Goal: Task Accomplishment & Management: Use online tool/utility

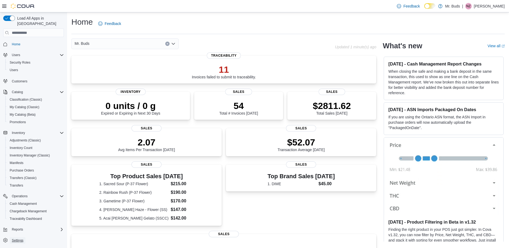
click at [22, 237] on span "Settings" at bounding box center [18, 240] width 12 height 6
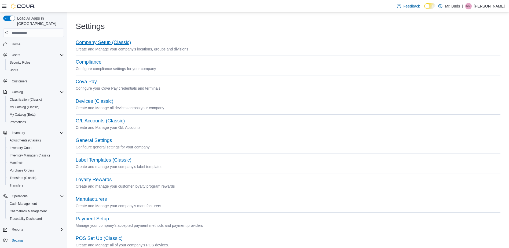
click at [102, 41] on button "Company Setup (Classic)" at bounding box center [103, 43] width 55 height 6
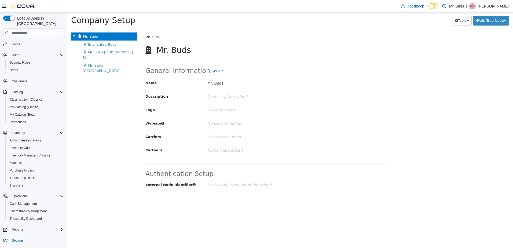
click at [93, 35] on span "Mr. Buds" at bounding box center [90, 36] width 15 height 4
click at [20, 238] on span "Settings" at bounding box center [18, 240] width 12 height 4
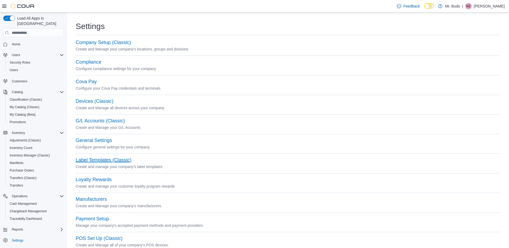
click at [117, 162] on button "Label Templates (Classic)" at bounding box center [104, 160] width 56 height 6
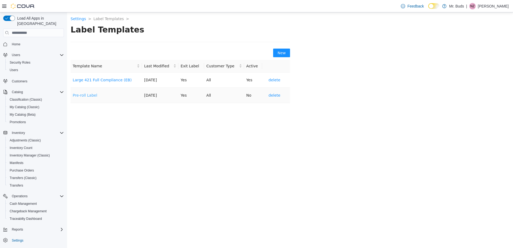
click at [88, 95] on link "Pre-roll Label" at bounding box center [85, 95] width 24 height 4
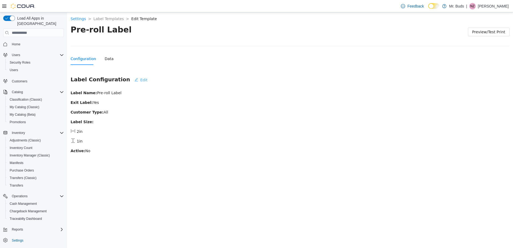
click at [140, 77] on span "Edit" at bounding box center [143, 80] width 7 height 6
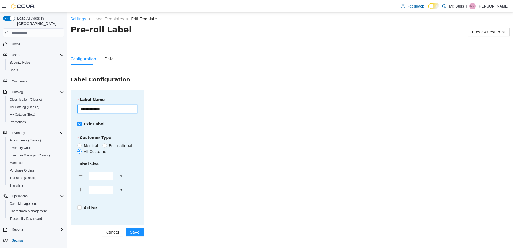
click at [113, 107] on input "**********" at bounding box center [107, 109] width 60 height 9
type input "**********"
click at [138, 233] on span "Save" at bounding box center [134, 232] width 9 height 6
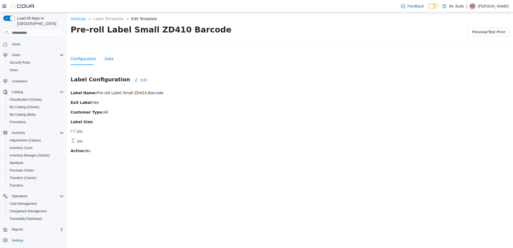
click at [107, 58] on div "Data" at bounding box center [109, 59] width 9 height 6
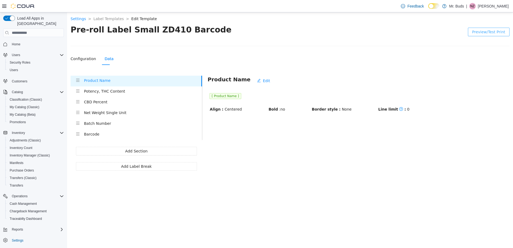
click at [478, 31] on span "Preview/Test Print" at bounding box center [488, 32] width 33 height 6
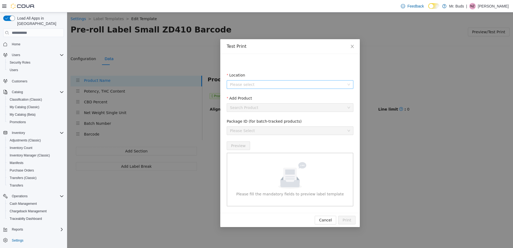
click at [270, 85] on input "Location" at bounding box center [288, 84] width 116 height 8
click at [270, 105] on span "Enchanted Buds" at bounding box center [297, 104] width 112 height 6
click at [266, 106] on input "Add Product" at bounding box center [288, 108] width 116 height 8
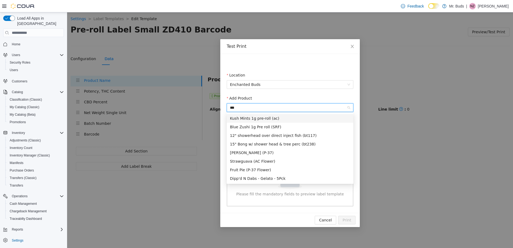
type input "****"
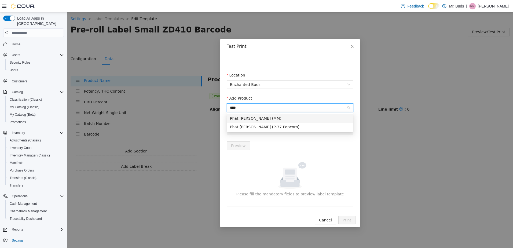
click at [272, 119] on div "Phat [PERSON_NAME] (MM)" at bounding box center [290, 118] width 120 height 6
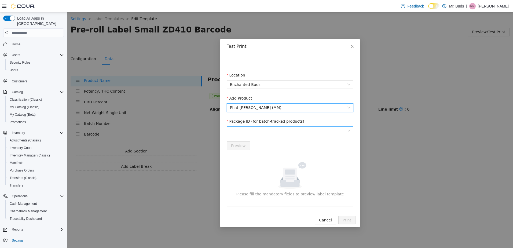
click at [258, 131] on span at bounding box center [290, 131] width 120 height 8
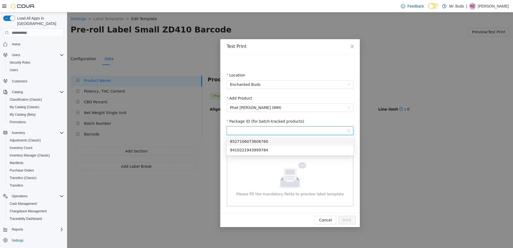
click at [260, 140] on div "8527106073606760" at bounding box center [290, 141] width 120 height 6
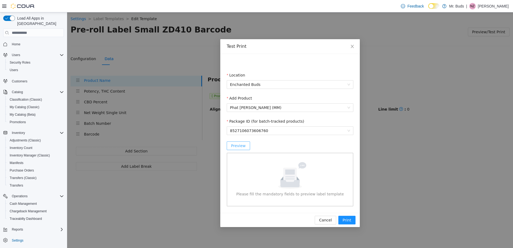
click at [240, 144] on span "Preview" at bounding box center [238, 146] width 15 height 6
click at [346, 223] on span "Print" at bounding box center [347, 220] width 9 height 6
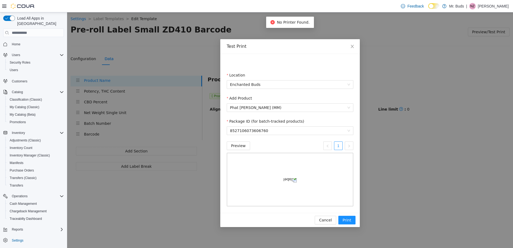
click at [276, 19] on div "No Printer Found." at bounding box center [289, 22] width 39 height 6
click at [287, 22] on span "No Printer Found." at bounding box center [293, 22] width 33 height 4
drag, startPoint x: 287, startPoint y: 22, endPoint x: 282, endPoint y: 21, distance: 5.2
click at [282, 21] on span "No Printer Found." at bounding box center [293, 22] width 33 height 4
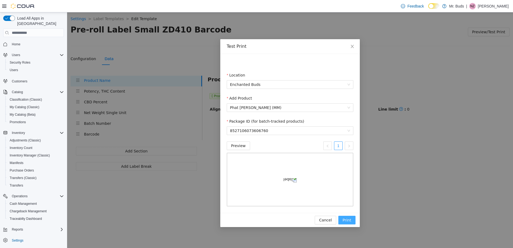
click at [350, 223] on span "Print" at bounding box center [347, 220] width 9 height 6
click at [350, 46] on span "Close" at bounding box center [352, 46] width 15 height 15
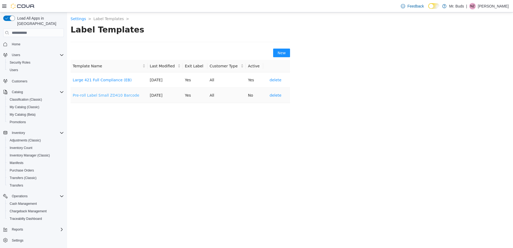
click at [101, 94] on link "Pre-roll Label Small ZD410 Barcode" at bounding box center [106, 95] width 67 height 4
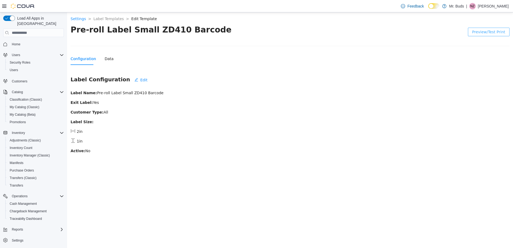
click at [489, 31] on span "Preview/Test Print" at bounding box center [488, 32] width 33 height 6
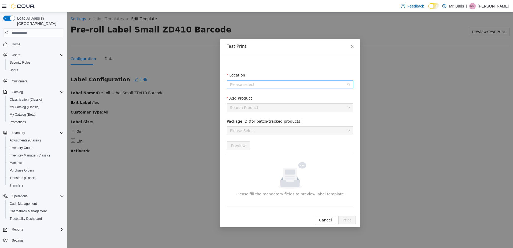
click at [289, 86] on input "Location" at bounding box center [288, 84] width 116 height 8
click at [246, 103] on span "Enchanted Buds" at bounding box center [257, 104] width 31 height 4
click at [258, 107] on input "Add Product" at bounding box center [288, 108] width 116 height 8
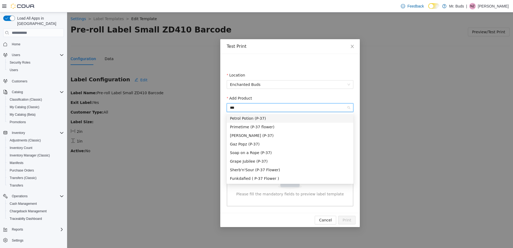
type input "****"
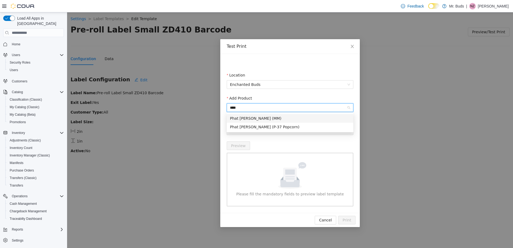
click at [272, 117] on div "Phat [PERSON_NAME] (MM)" at bounding box center [290, 118] width 120 height 6
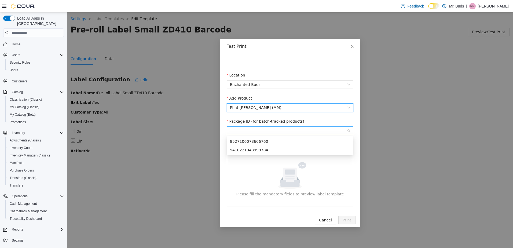
click at [254, 130] on span at bounding box center [290, 131] width 120 height 8
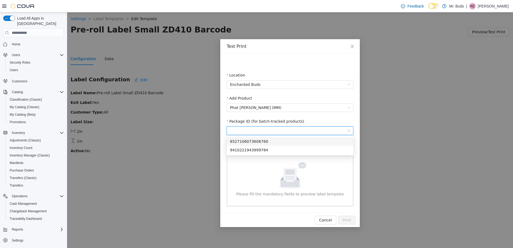
click at [261, 142] on div "8527106073606760" at bounding box center [290, 141] width 120 height 6
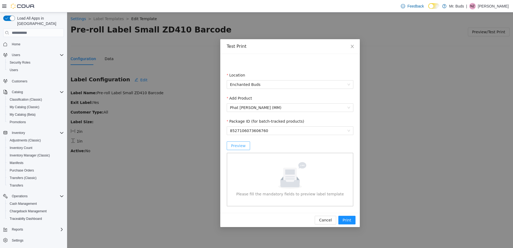
click at [236, 146] on span "Preview" at bounding box center [238, 146] width 15 height 6
click at [347, 223] on span "Print" at bounding box center [347, 220] width 9 height 6
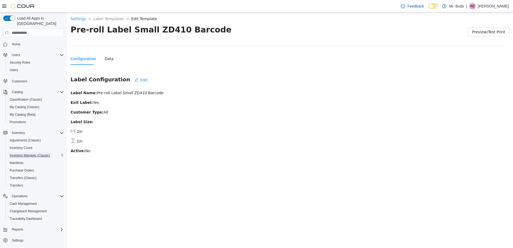
click at [32, 153] on span "Inventory Manager (Classic)" at bounding box center [30, 155] width 40 height 4
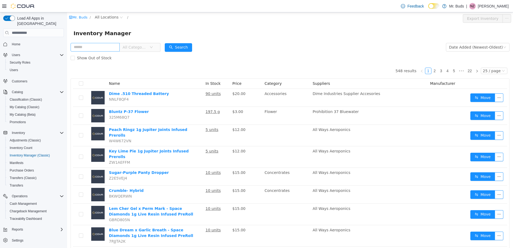
drag, startPoint x: 113, startPoint y: 44, endPoint x: 117, endPoint y: 49, distance: 6.4
click at [115, 45] on input "text" at bounding box center [95, 47] width 49 height 9
type input "****"
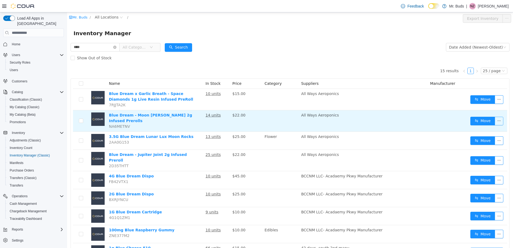
click at [496, 118] on button "button" at bounding box center [499, 121] width 9 height 9
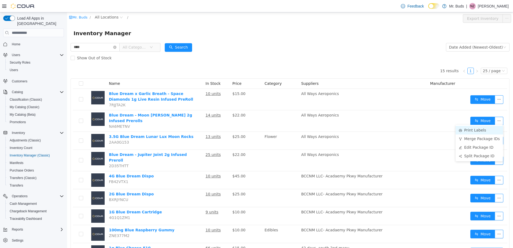
click at [478, 130] on li "Print Labels" at bounding box center [479, 130] width 47 height 9
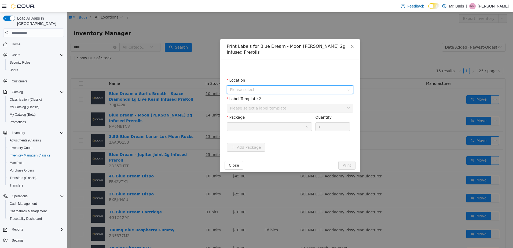
click at [266, 87] on span "Please select" at bounding box center [287, 89] width 114 height 5
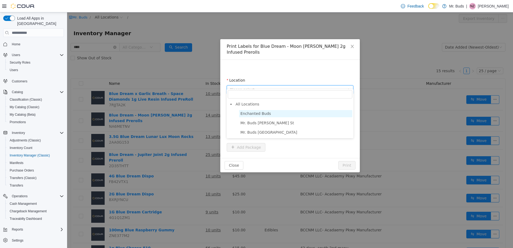
click at [259, 113] on span "Enchanted Buds" at bounding box center [255, 113] width 31 height 4
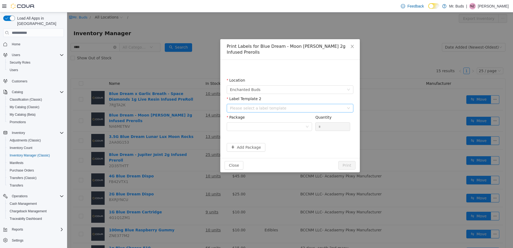
click at [265, 98] on div "Label Template 2 Please select a label template" at bounding box center [290, 105] width 127 height 19
drag, startPoint x: 265, startPoint y: 98, endPoint x: 262, endPoint y: 102, distance: 5.3
click at [262, 105] on div "Please select a label template" at bounding box center [287, 107] width 114 height 5
click at [276, 66] on div "Location Enchanted Buds Label Template 2 Please select a label template Package…" at bounding box center [290, 108] width 127 height 85
click at [266, 86] on span "Enchanted Buds" at bounding box center [288, 90] width 117 height 8
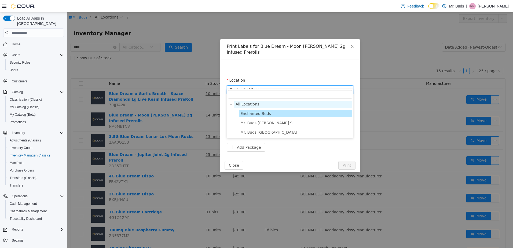
click at [253, 103] on span "All Locations" at bounding box center [248, 104] width 24 height 4
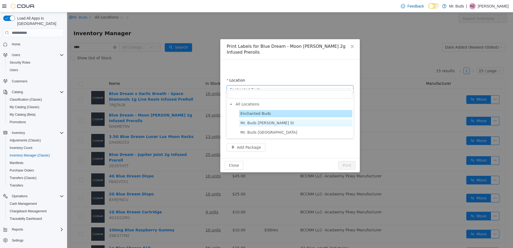
click at [263, 123] on span "Mr. Buds [PERSON_NAME] St" at bounding box center [267, 123] width 54 height 4
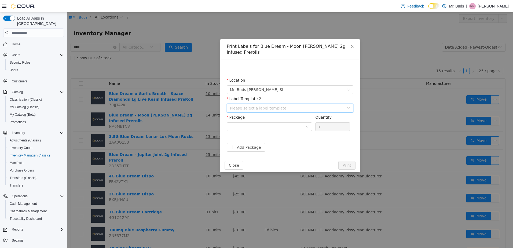
click at [263, 104] on div "Please select a label template" at bounding box center [288, 108] width 117 height 8
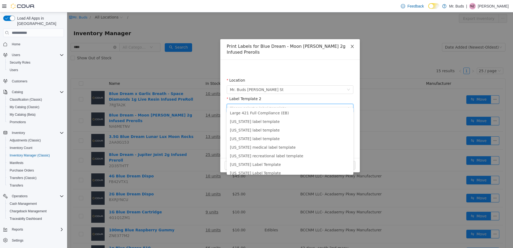
click at [353, 46] on icon "icon: close" at bounding box center [352, 46] width 4 height 4
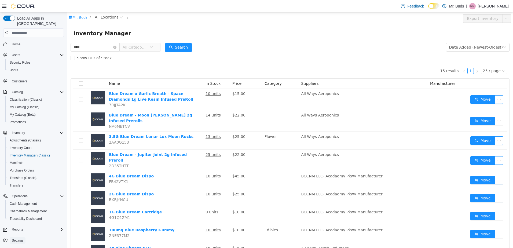
click at [19, 238] on span "Settings" at bounding box center [18, 240] width 12 height 4
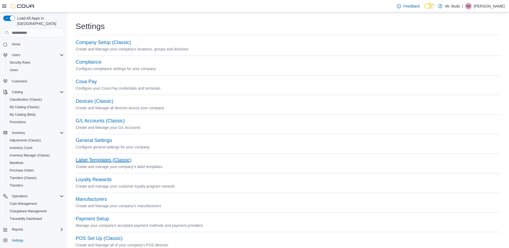
click at [111, 160] on button "Label Templates (Classic)" at bounding box center [104, 160] width 56 height 6
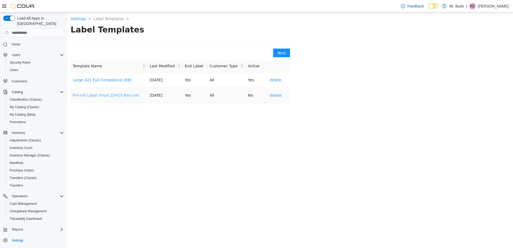
click at [103, 95] on link "Pre-roll Label Small ZD410 Barcode" at bounding box center [106, 95] width 67 height 4
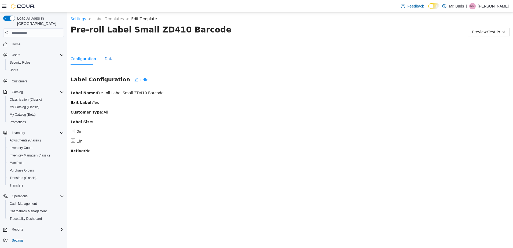
click at [107, 58] on div "Data" at bounding box center [109, 59] width 9 height 6
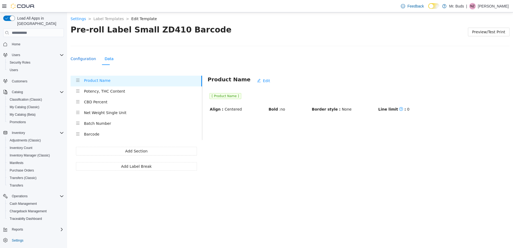
click at [83, 57] on div "Configuration" at bounding box center [83, 59] width 25 height 6
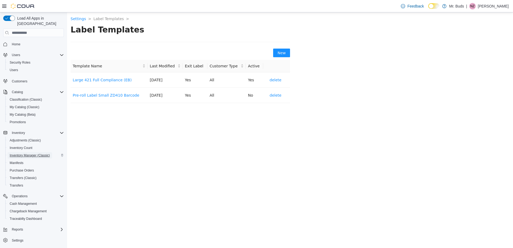
click at [38, 153] on span "Inventory Manager (Classic)" at bounding box center [30, 155] width 40 height 4
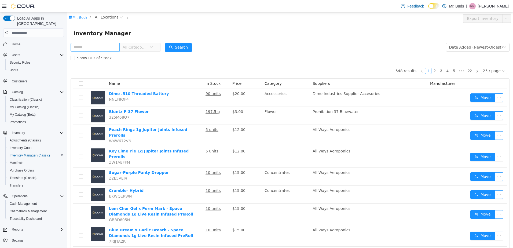
click at [109, 47] on input "text" at bounding box center [95, 47] width 49 height 9
type input "*******"
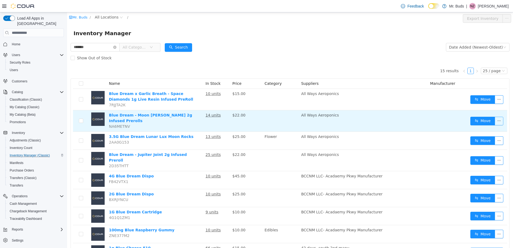
click at [495, 119] on button "button" at bounding box center [499, 121] width 9 height 9
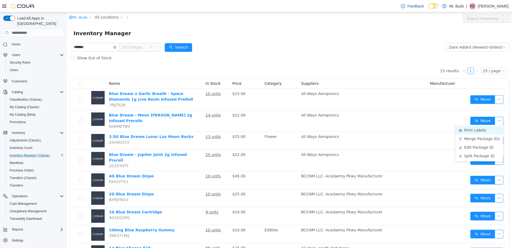
click at [477, 130] on li "Print Labels" at bounding box center [479, 130] width 47 height 9
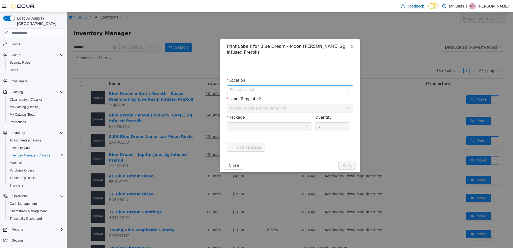
click at [270, 87] on span "Please select" at bounding box center [287, 89] width 114 height 5
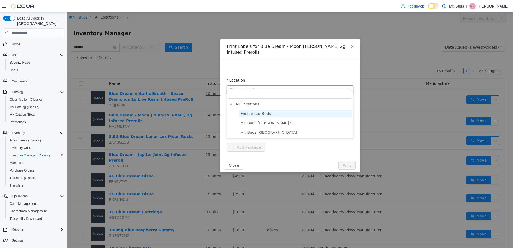
click at [255, 112] on span "Enchanted Buds" at bounding box center [255, 113] width 31 height 4
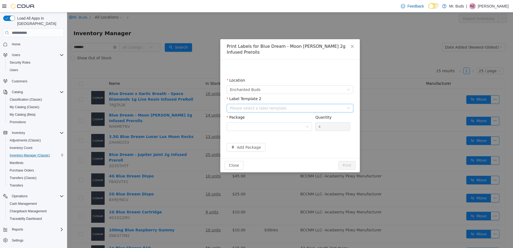
click at [270, 105] on div "Please select a label template" at bounding box center [287, 107] width 114 height 5
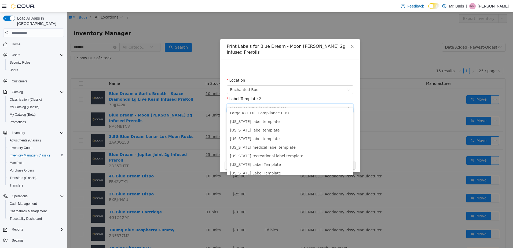
click at [283, 105] on div "Please select a label template" at bounding box center [287, 107] width 114 height 5
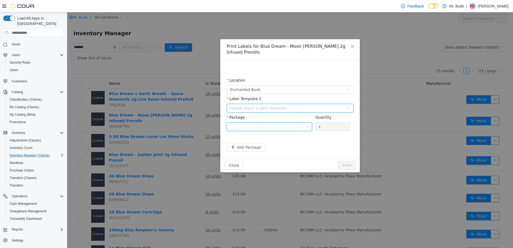
click at [276, 123] on div at bounding box center [267, 127] width 75 height 8
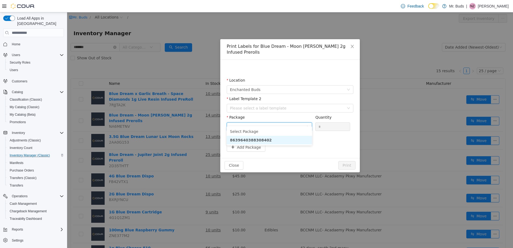
click at [262, 138] on strong "8639640388308402" at bounding box center [251, 140] width 42 height 4
click at [281, 105] on div "Please select a label template" at bounding box center [287, 107] width 114 height 5
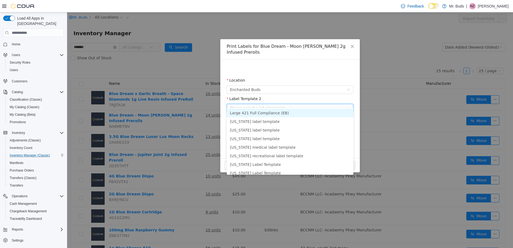
click at [266, 113] on li "Large 421 Full Compliance (EB)" at bounding box center [290, 113] width 127 height 9
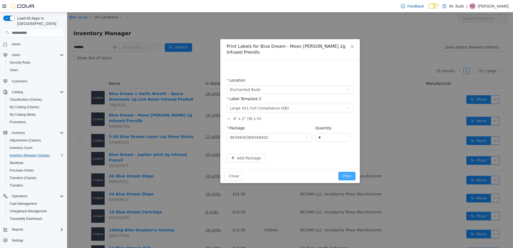
click at [345, 172] on button "Print" at bounding box center [346, 176] width 17 height 9
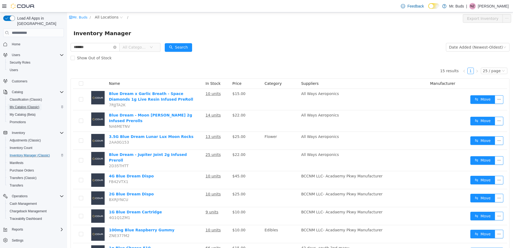
click at [35, 105] on span "My Catalog (Classic)" at bounding box center [25, 107] width 30 height 4
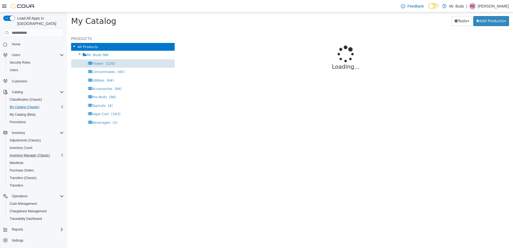
select select "**********"
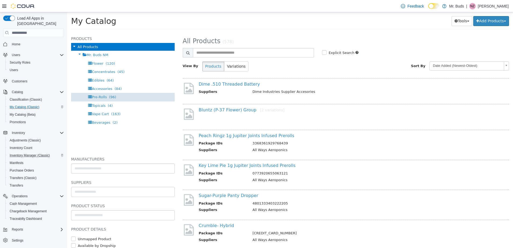
click at [104, 96] on span "Pre-Rolls" at bounding box center [99, 97] width 15 height 4
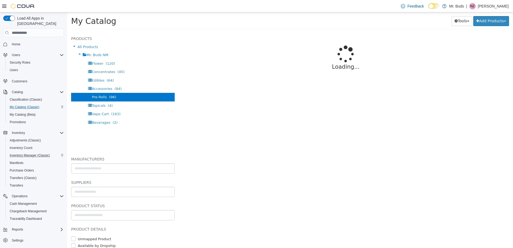
select select "**********"
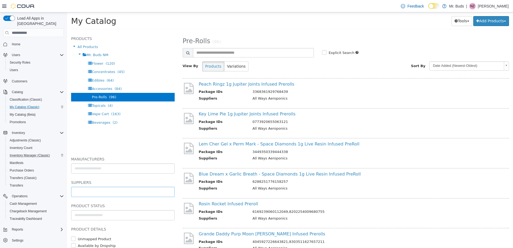
click at [125, 191] on input "text" at bounding box center [122, 192] width 103 height 9
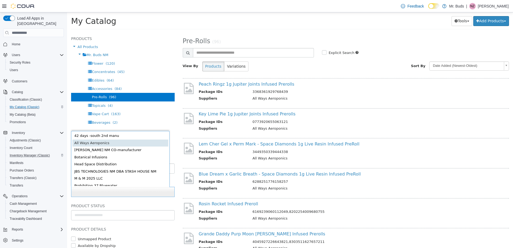
type input "******"
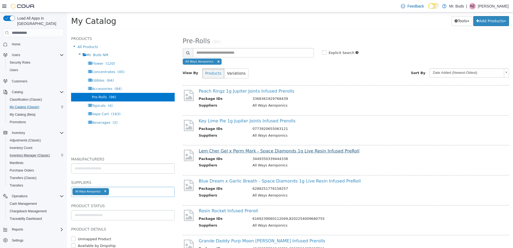
select select "**********"
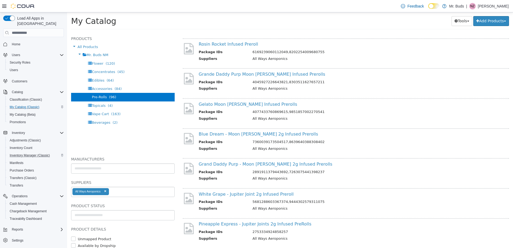
scroll to position [193, 0]
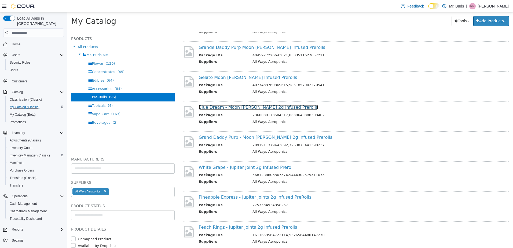
click at [269, 108] on link "Blue Dream - Moon [PERSON_NAME] 2g Infused Prerolls" at bounding box center [258, 107] width 119 height 5
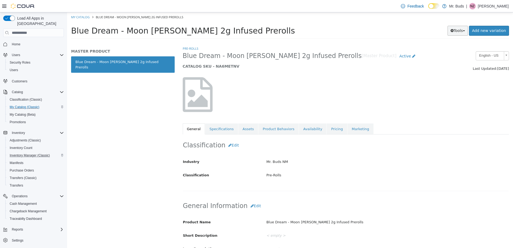
click at [463, 28] on button "Tools" at bounding box center [458, 31] width 21 height 10
click at [441, 47] on link "Print Labels" at bounding box center [446, 48] width 42 height 7
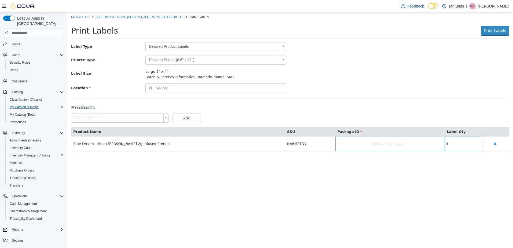
click at [226, 60] on body "Saving Bulk Changes... × My Catalog Blue Dream - Moon Landers 2g Infused Prerol…" at bounding box center [290, 84] width 446 height 144
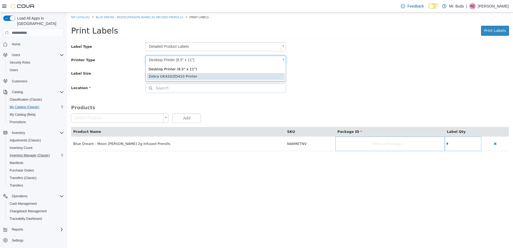
type input "*"
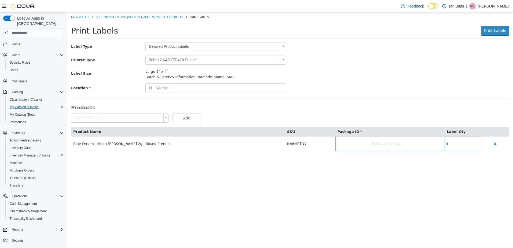
scroll to position [8, 0]
click at [206, 46] on body "Saving Bulk Changes... × My Catalog Blue Dream - Moon Landers 2g Infused Prerol…" at bounding box center [290, 84] width 446 height 144
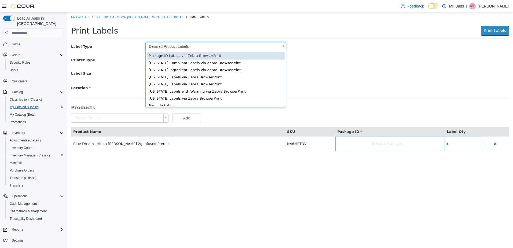
scroll to position [0, 2]
type input "*"
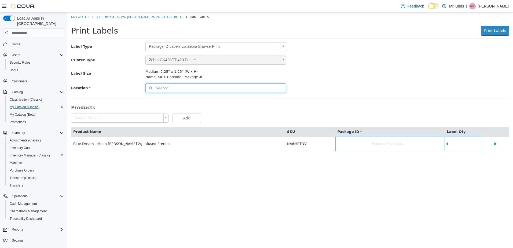
click at [186, 88] on button "Search" at bounding box center [215, 87] width 141 height 9
click at [281, 99] on icon at bounding box center [281, 98] width 4 height 4
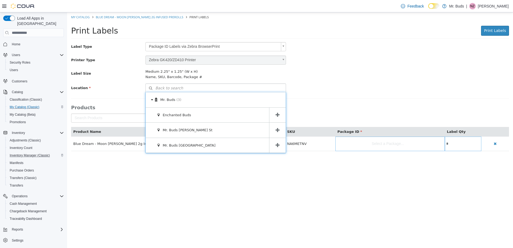
click at [281, 115] on span at bounding box center [277, 115] width 17 height 15
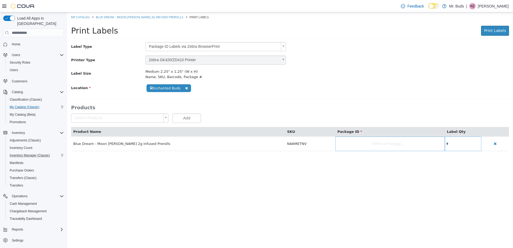
click at [380, 140] on body "**********" at bounding box center [290, 84] width 446 height 144
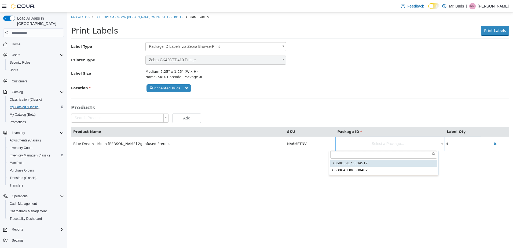
type input "**********"
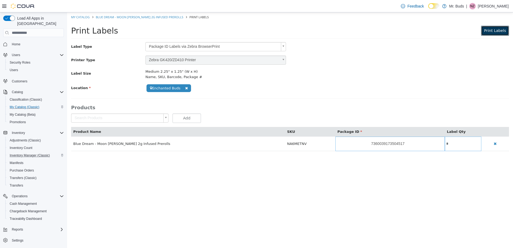
click at [503, 30] on span "Print Labels" at bounding box center [495, 30] width 22 height 4
click at [228, 47] on body "**********" at bounding box center [290, 84] width 446 height 144
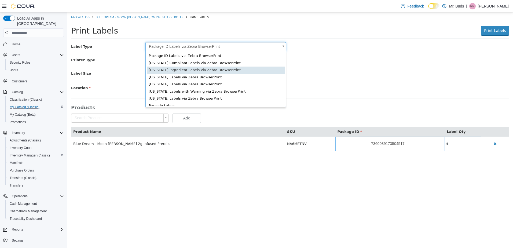
scroll to position [10, 0]
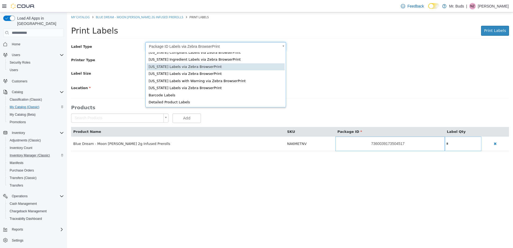
click at [341, 64] on body "**********" at bounding box center [290, 84] width 446 height 144
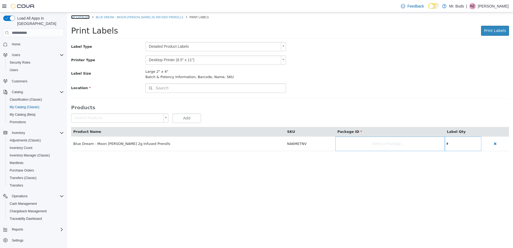
click at [84, 15] on link "My Catalog" at bounding box center [80, 17] width 19 height 4
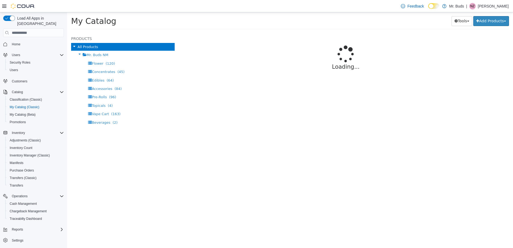
select select "**********"
